Goal: Complete application form

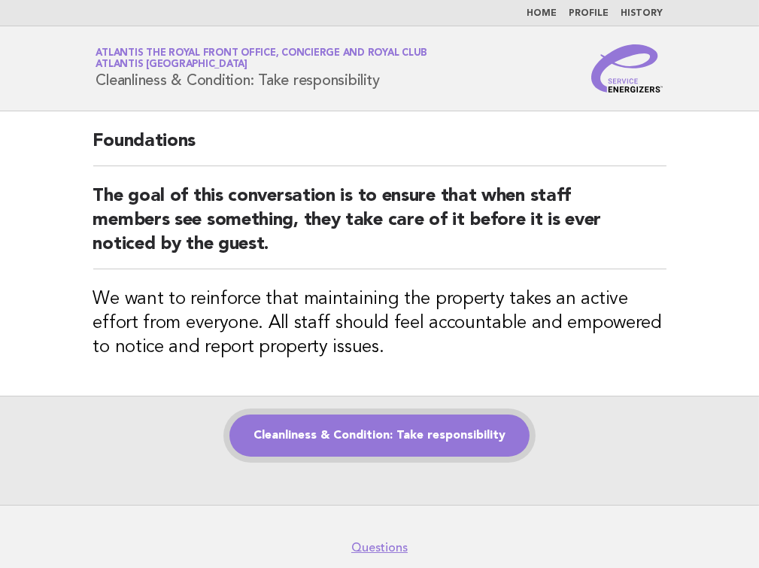
click at [476, 444] on link "Cleanliness & Condition: Take responsibility" at bounding box center [379, 435] width 300 height 42
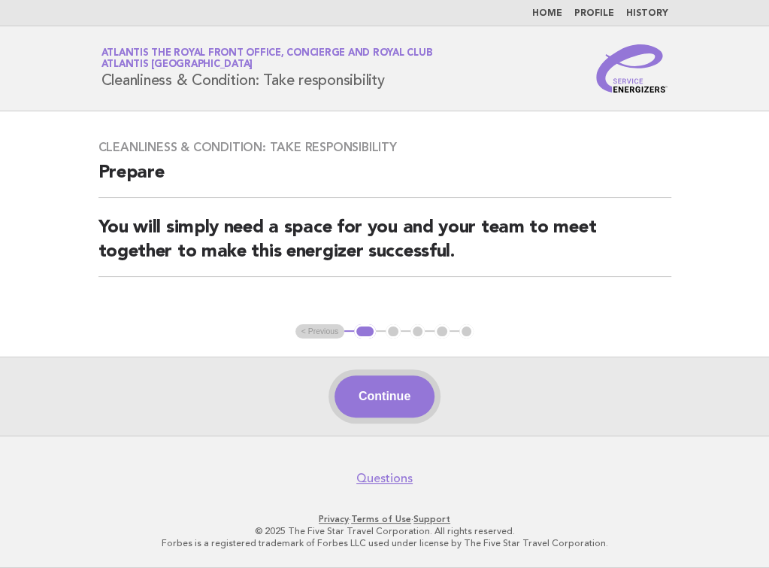
click at [406, 395] on button "Continue" at bounding box center [385, 396] width 100 height 42
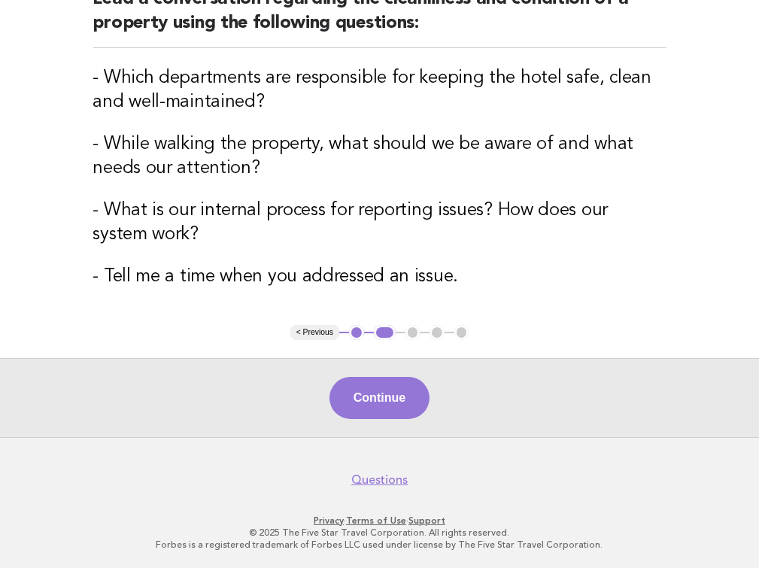
click at [375, 386] on button "Continue" at bounding box center [379, 398] width 100 height 42
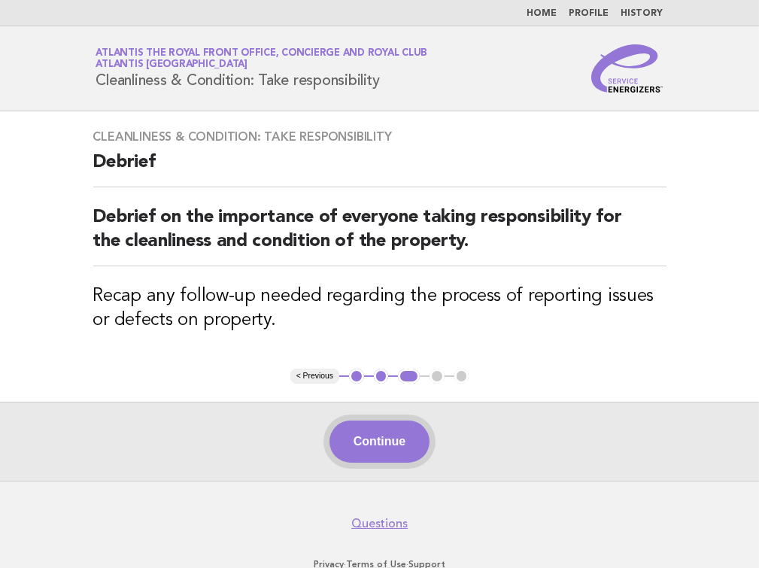
click at [417, 438] on button "Continue" at bounding box center [379, 441] width 100 height 42
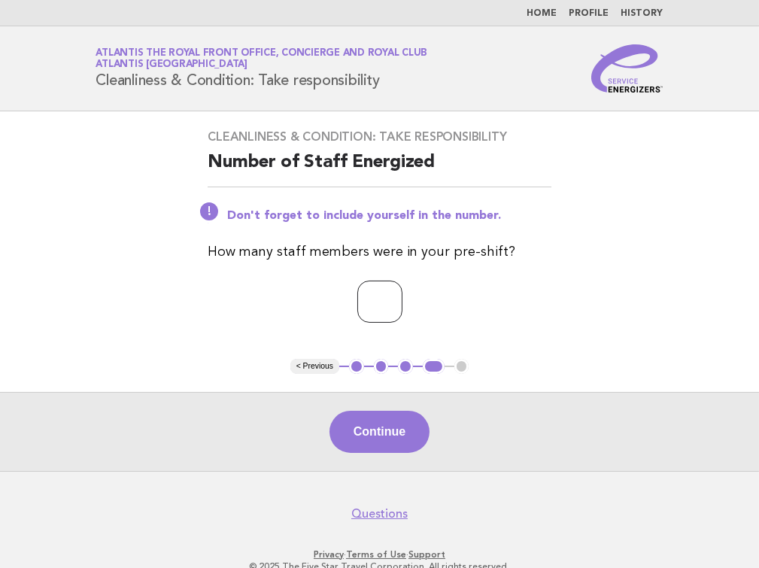
click at [402, 298] on input "*" at bounding box center [379, 302] width 45 height 42
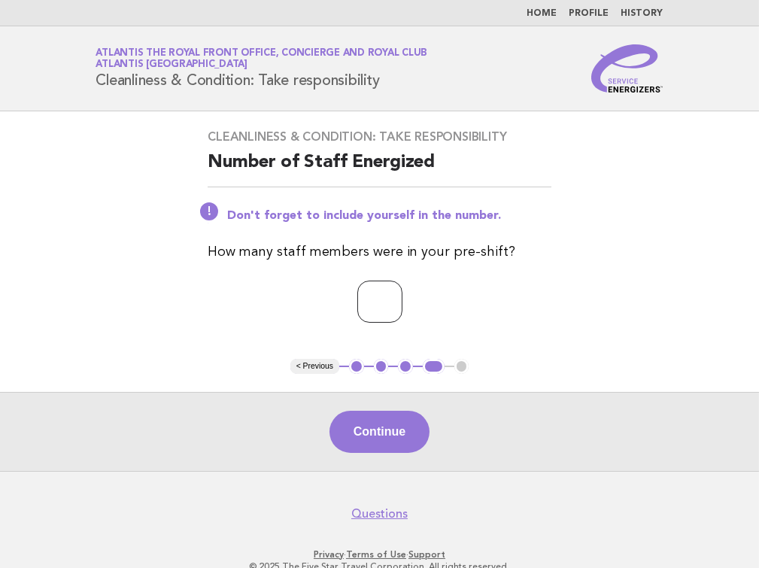
click at [402, 298] on input "*" at bounding box center [379, 302] width 45 height 42
type input "*"
click at [402, 298] on input "*" at bounding box center [379, 302] width 45 height 42
click at [400, 423] on button "Continue" at bounding box center [379, 432] width 100 height 42
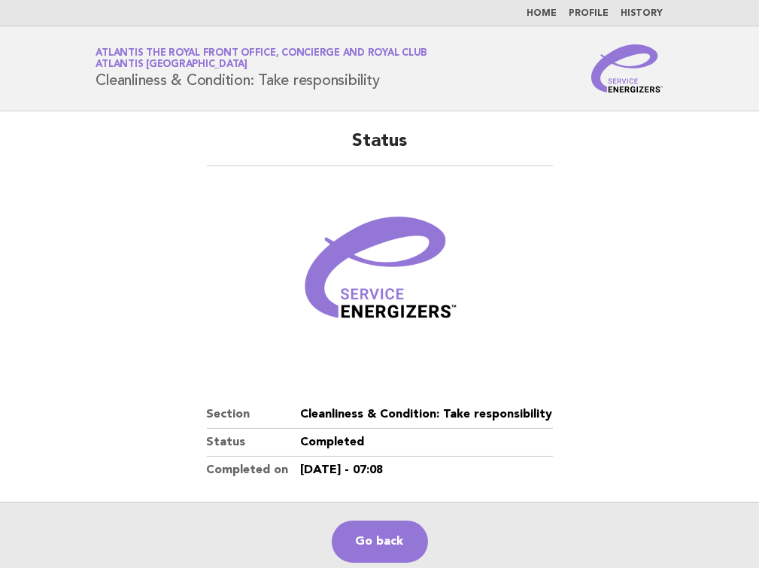
drag, startPoint x: 338, startPoint y: 339, endPoint x: 365, endPoint y: 429, distance: 94.4
click at [338, 339] on img at bounding box center [380, 274] width 180 height 180
click at [392, 547] on link "Go back" at bounding box center [380, 541] width 96 height 42
